Goal: Information Seeking & Learning: Learn about a topic

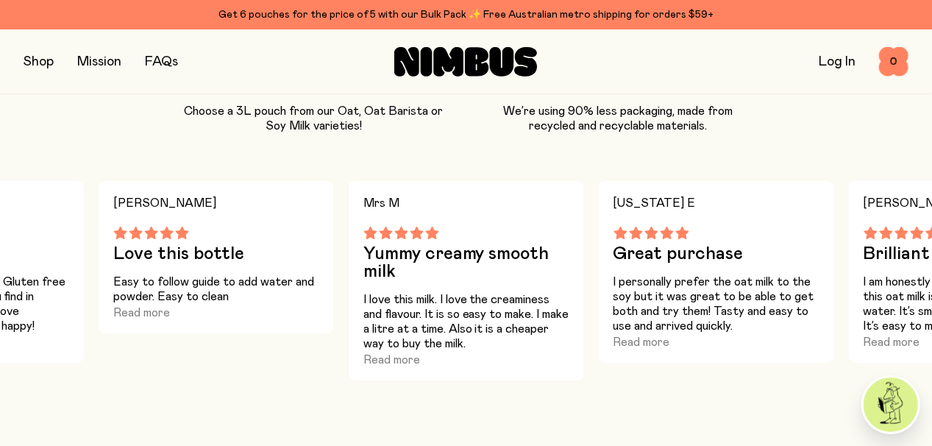
scroll to position [1520, 0]
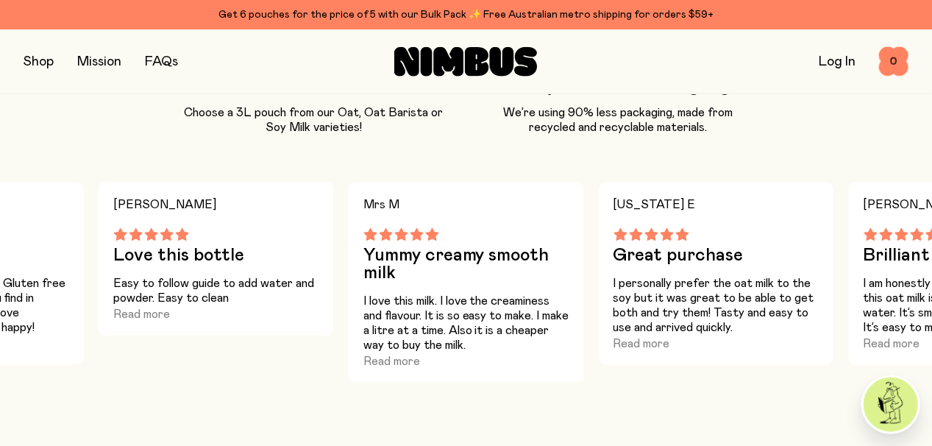
click at [157, 67] on link "FAQs" at bounding box center [161, 61] width 33 height 13
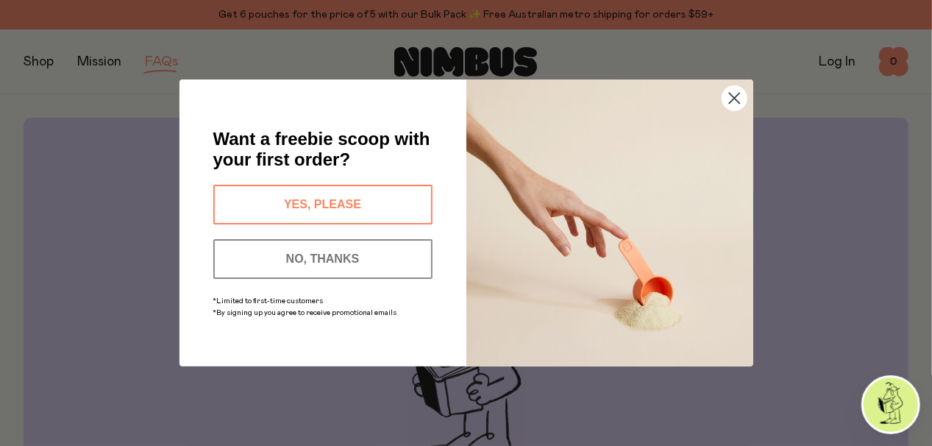
click at [735, 105] on circle "Close dialog" at bounding box center [733, 98] width 24 height 24
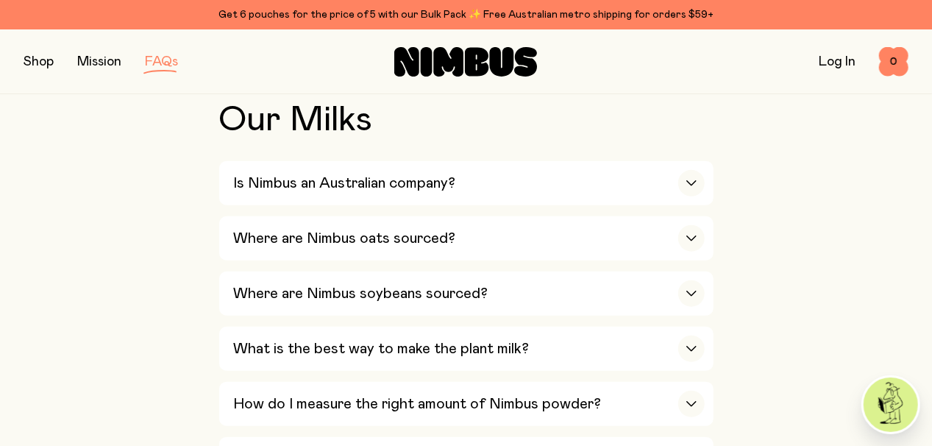
scroll to position [507, 0]
click at [399, 184] on h3 "Is Nimbus an Australian company?" at bounding box center [345, 183] width 222 height 18
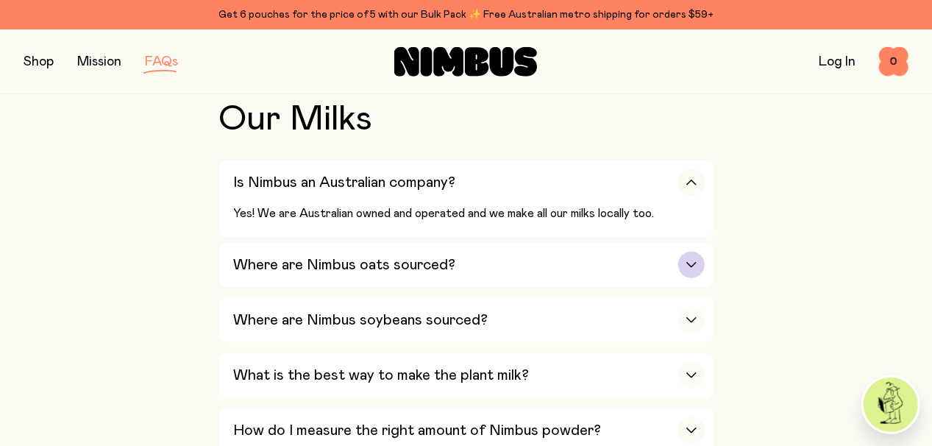
click at [421, 268] on h3 "Where are Nimbus oats sourced?" at bounding box center [345, 265] width 222 height 18
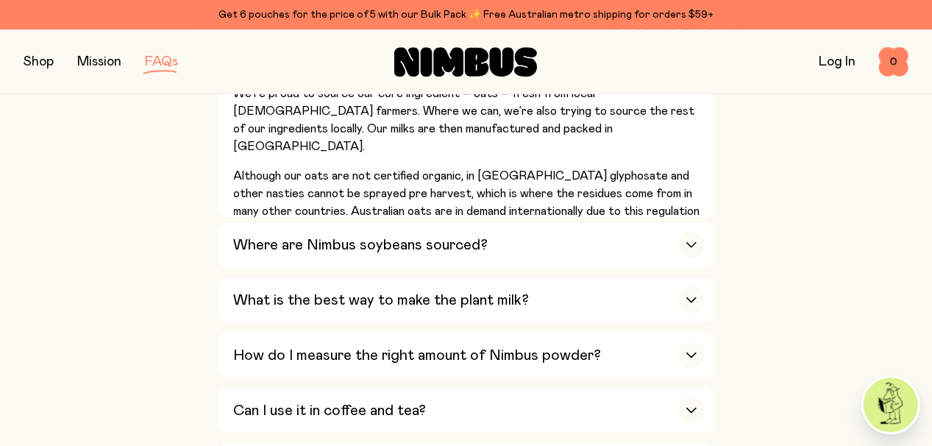
scroll to position [685, 0]
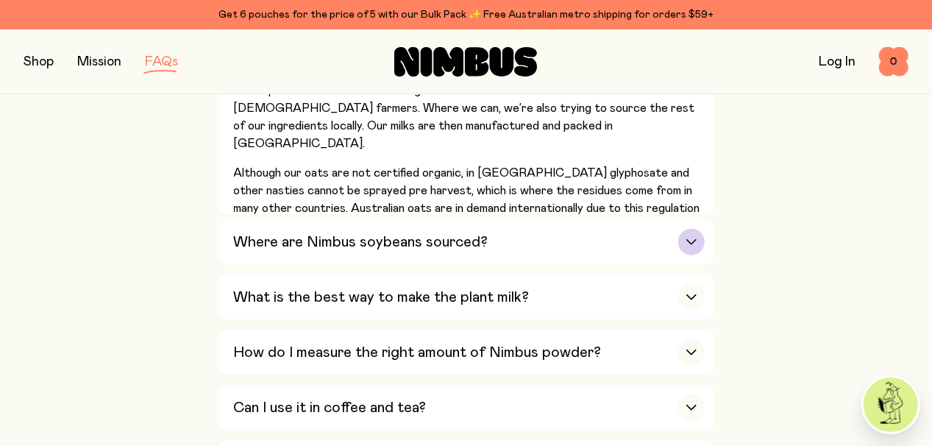
click at [423, 240] on h3 "Where are Nimbus soybeans sourced?" at bounding box center [361, 242] width 254 height 18
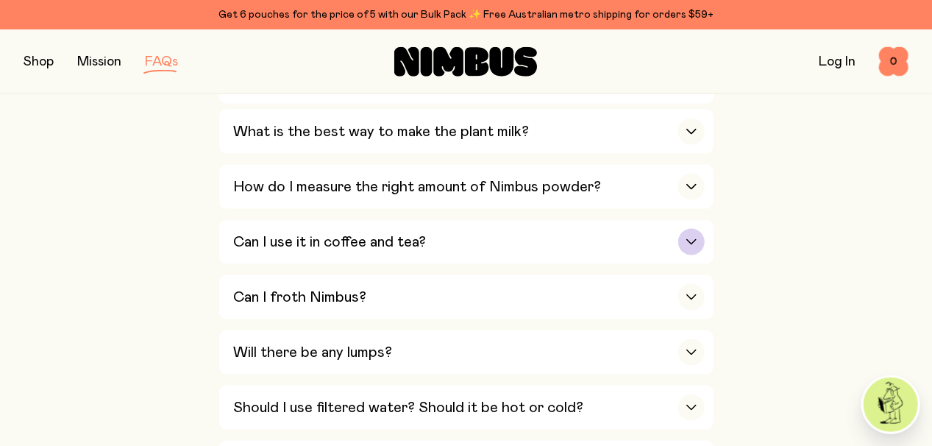
scroll to position [928, 0]
click at [404, 240] on h3 "Can I use it in coffee and tea?" at bounding box center [330, 241] width 193 height 18
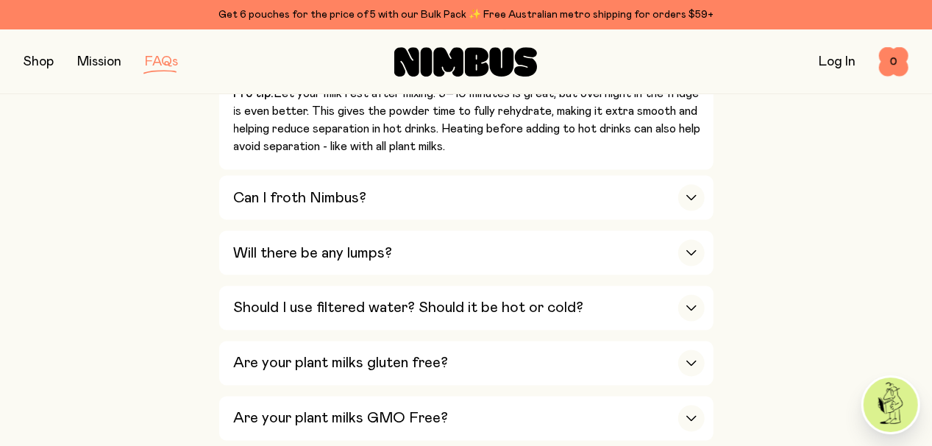
scroll to position [1092, 0]
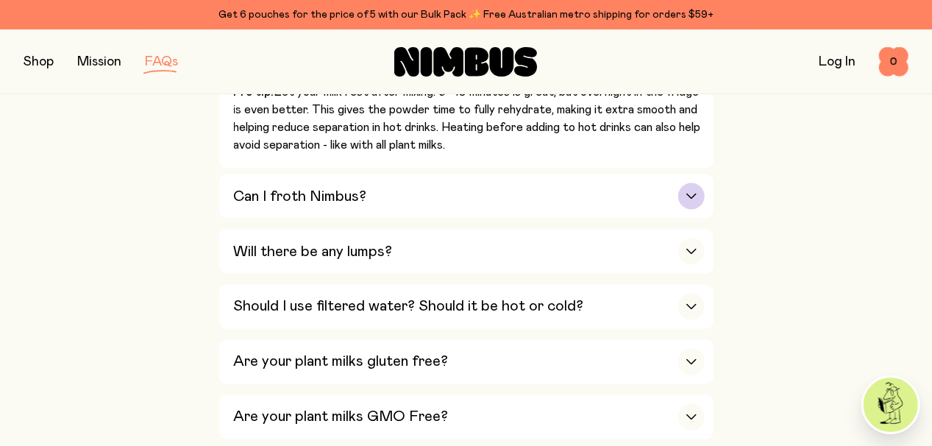
click at [361, 194] on h3 "Can I froth Nimbus?" at bounding box center [300, 197] width 133 height 18
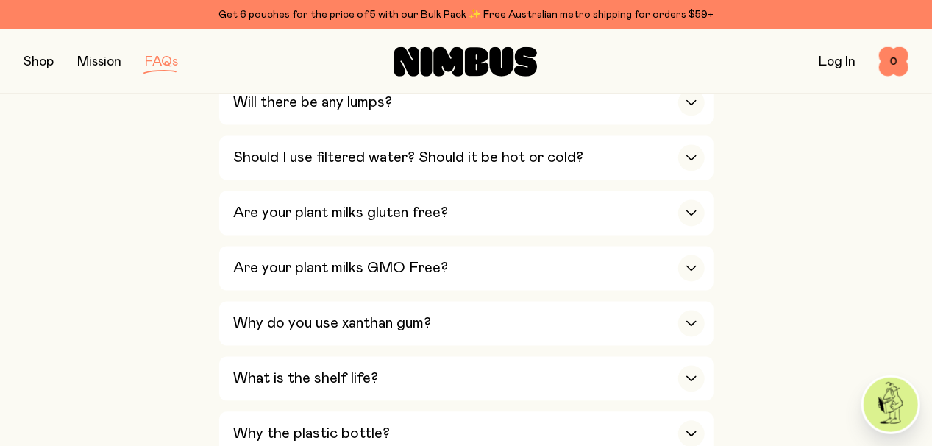
scroll to position [1377, 0]
click at [418, 204] on h3 "Are your plant milks gluten free?" at bounding box center [341, 213] width 215 height 18
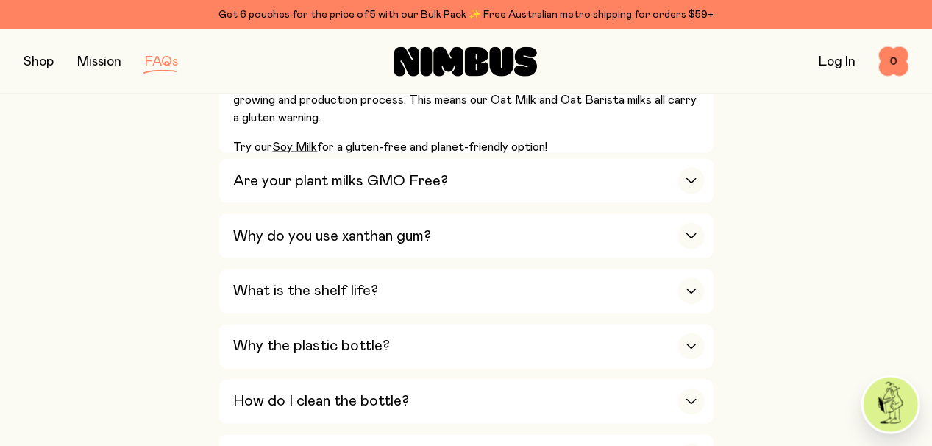
scroll to position [1155, 0]
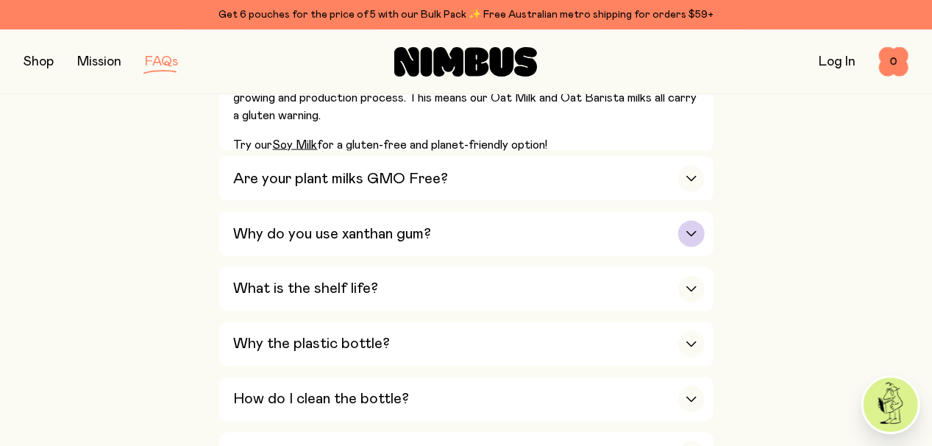
click at [426, 224] on h3 "Why do you use xanthan gum?" at bounding box center [333, 233] width 198 height 18
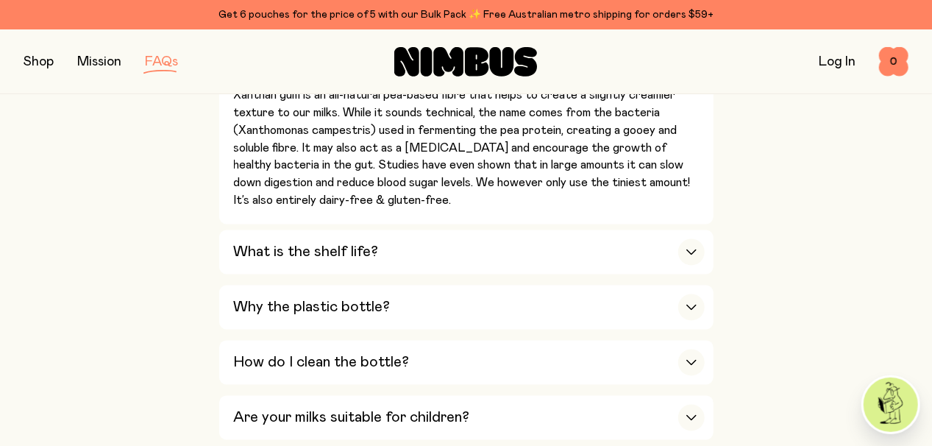
scroll to position [1233, 0]
click at [368, 246] on h3 "What is the shelf life?" at bounding box center [306, 252] width 145 height 18
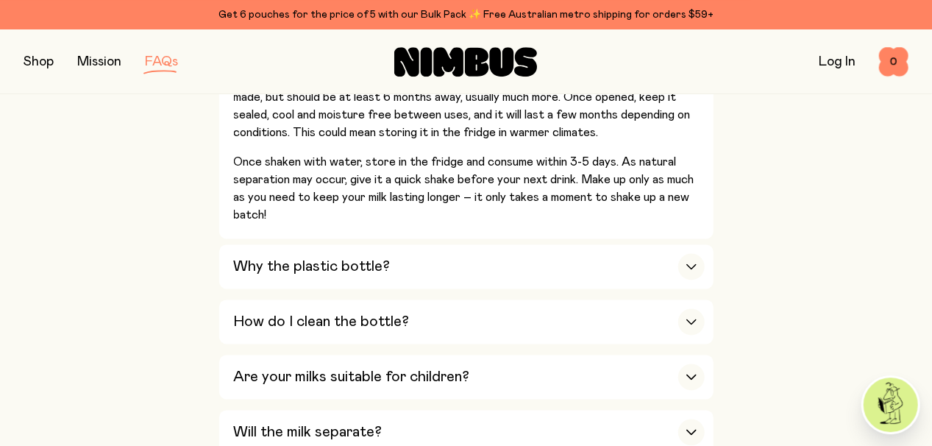
scroll to position [1331, 0]
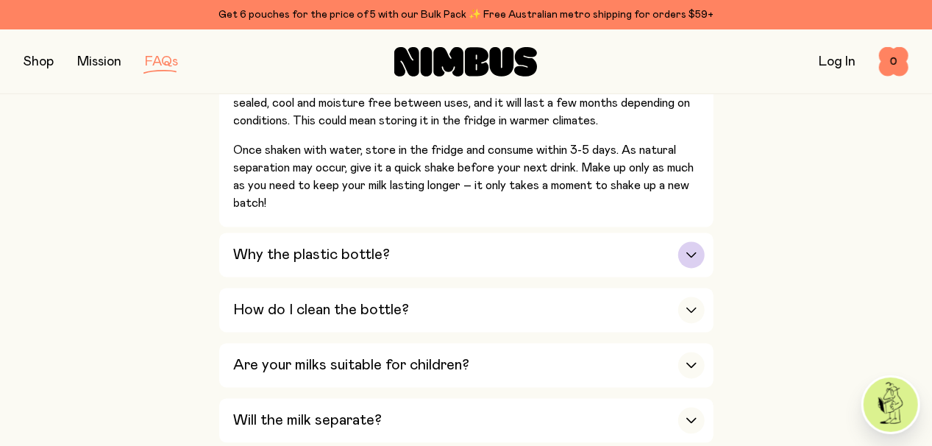
click at [361, 246] on h3 "Why the plastic bottle?" at bounding box center [312, 255] width 157 height 18
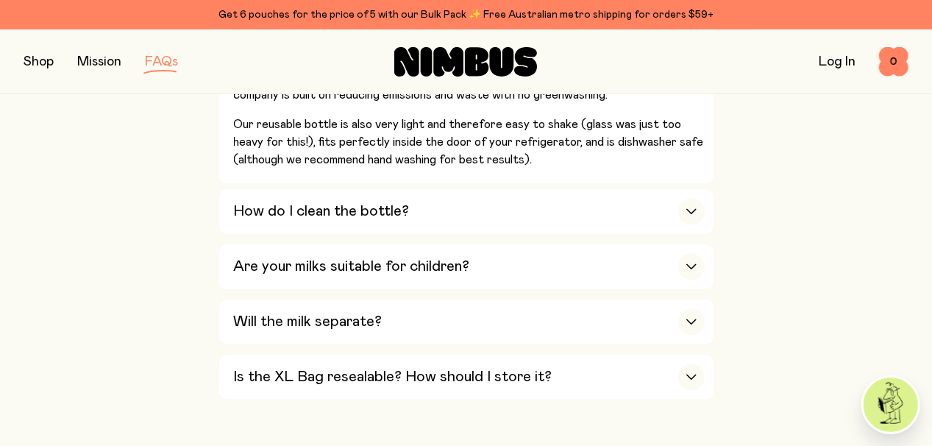
scroll to position [1642, 0]
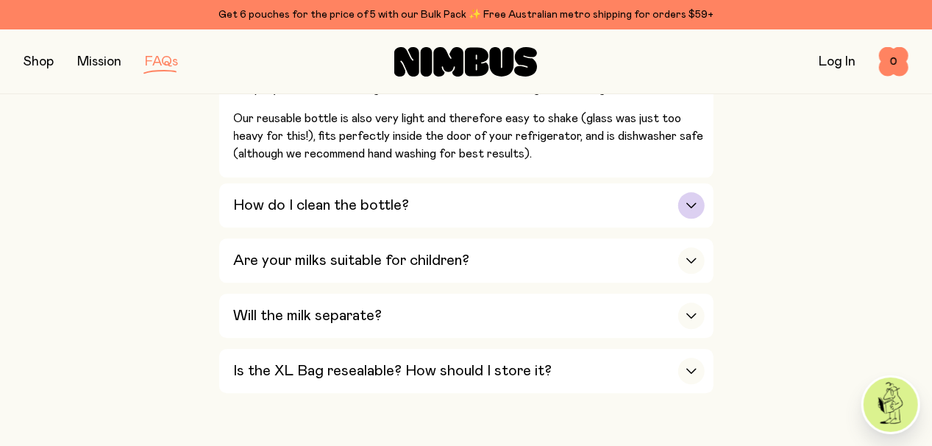
click at [373, 201] on h3 "How do I clean the bottle?" at bounding box center [322, 205] width 176 height 18
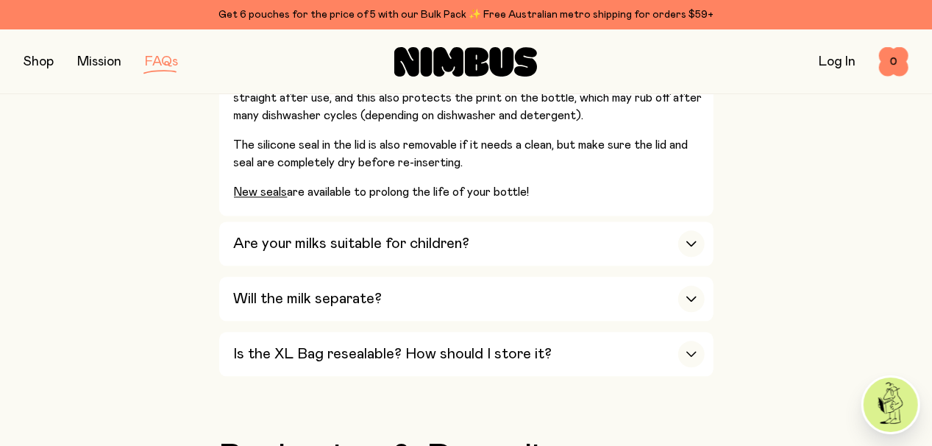
scroll to position [1524, 0]
click at [366, 235] on h3 "Are your milks suitable for children?" at bounding box center [352, 244] width 236 height 18
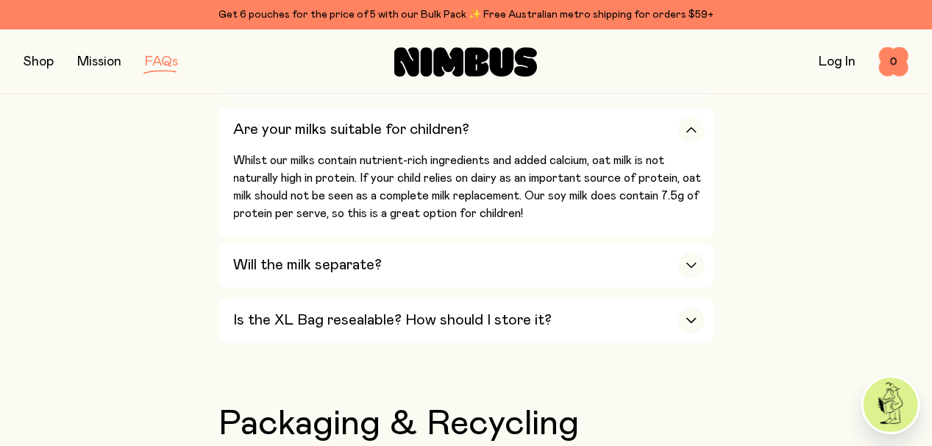
scroll to position [1383, 0]
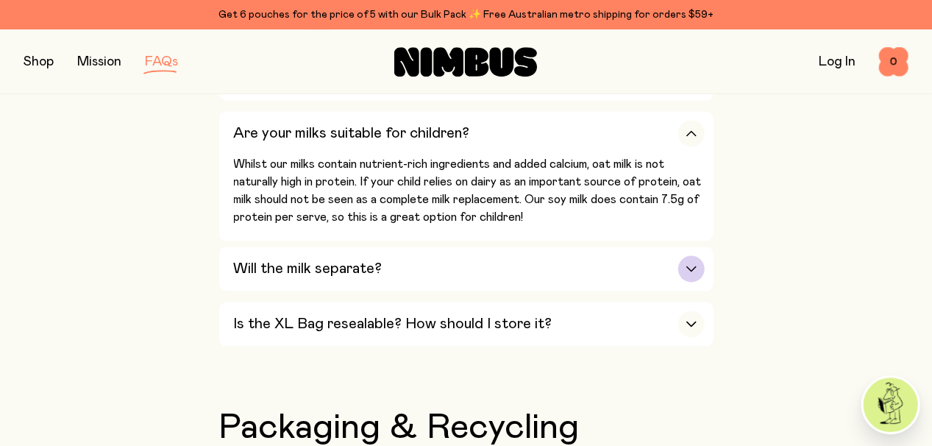
click at [339, 260] on h3 "Will the milk separate?" at bounding box center [308, 269] width 149 height 18
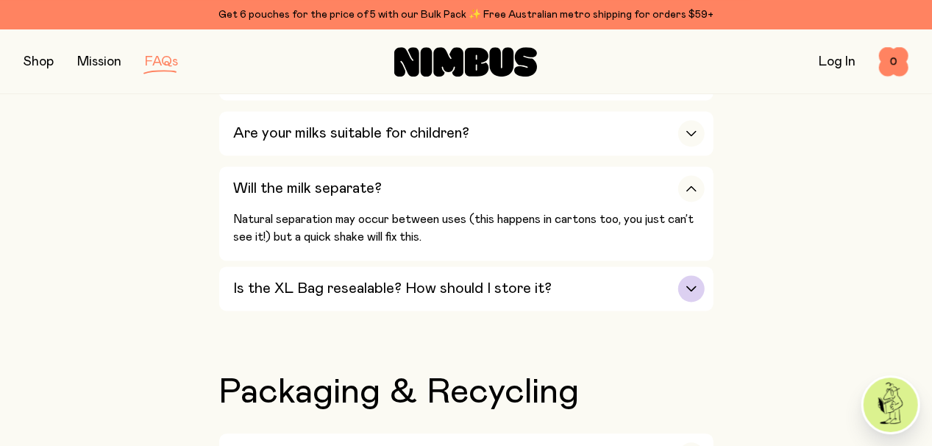
click at [365, 279] on h3 "Is the XL Bag resealable? How should I store it?" at bounding box center [393, 288] width 318 height 18
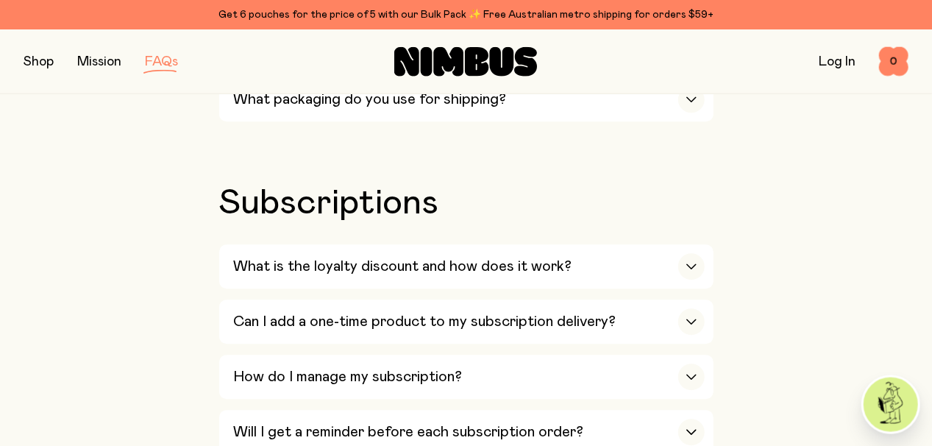
scroll to position [1944, 0]
